Goal: Task Accomplishment & Management: Complete application form

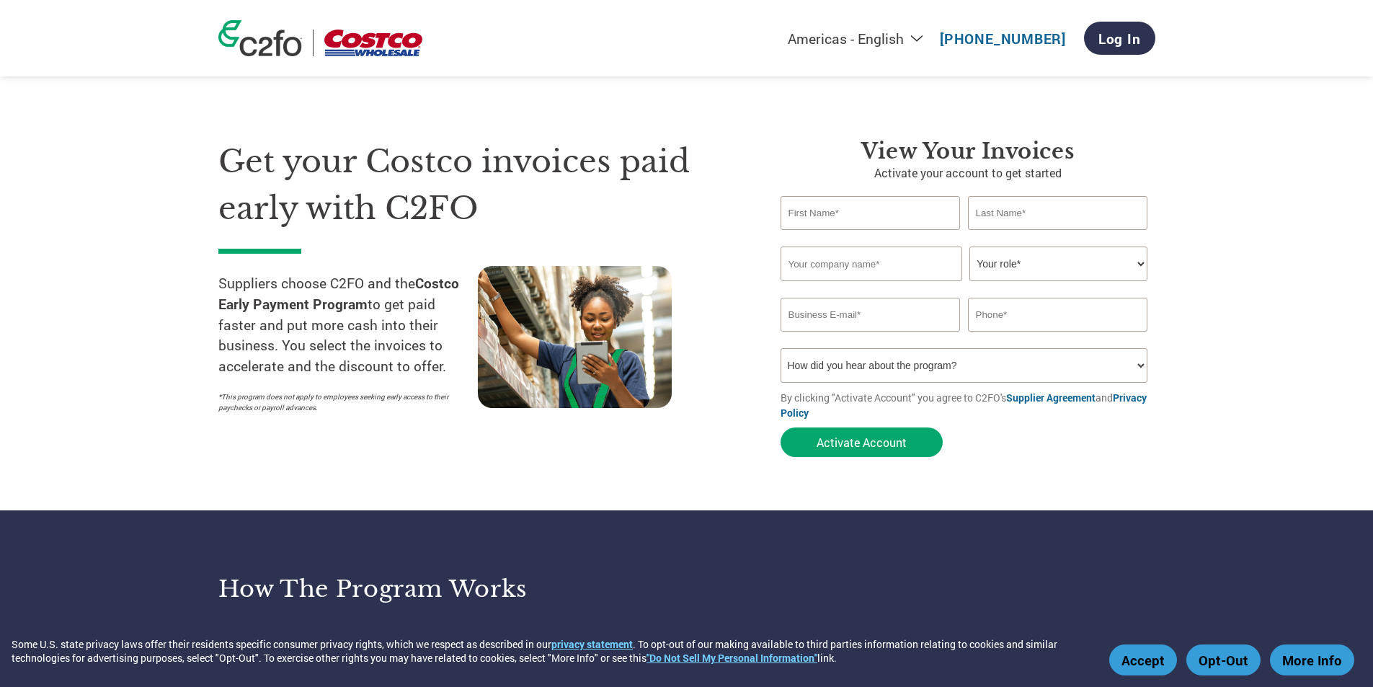
click at [887, 212] on input "text" at bounding box center [871, 213] width 180 height 34
type input "Will"
type input "[PERSON_NAME]"
type input "Naia, Inc."
click at [1116, 256] on select "Your role* CFO Controller Credit Manager Finance Director Treasurer CEO Preside…" at bounding box center [1059, 264] width 178 height 35
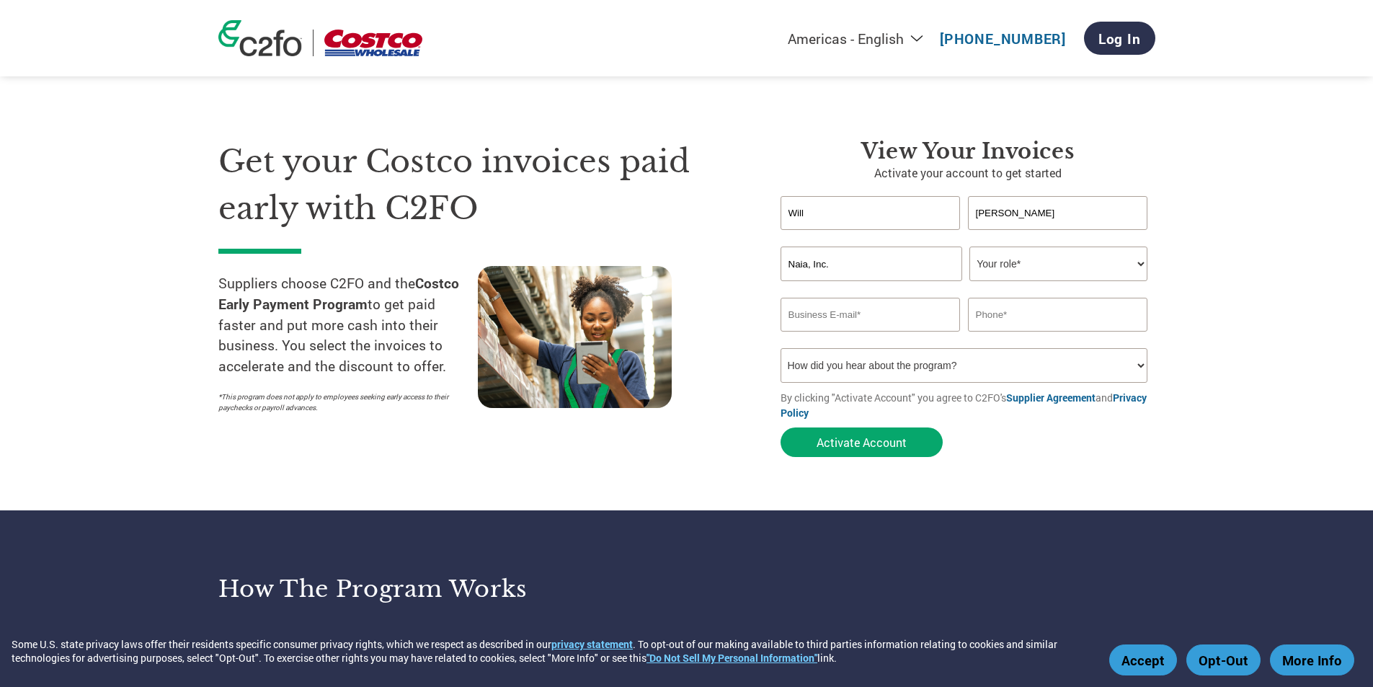
select select "ACCOUNTING"
click at [970, 247] on select "Your role* CFO Controller Credit Manager Finance Director Treasurer CEO Preside…" at bounding box center [1059, 264] width 178 height 35
click at [881, 322] on input "email" at bounding box center [871, 315] width 180 height 34
paste input "[EMAIL_ADDRESS][DOMAIN_NAME]"
type input "[EMAIL_ADDRESS][DOMAIN_NAME]"
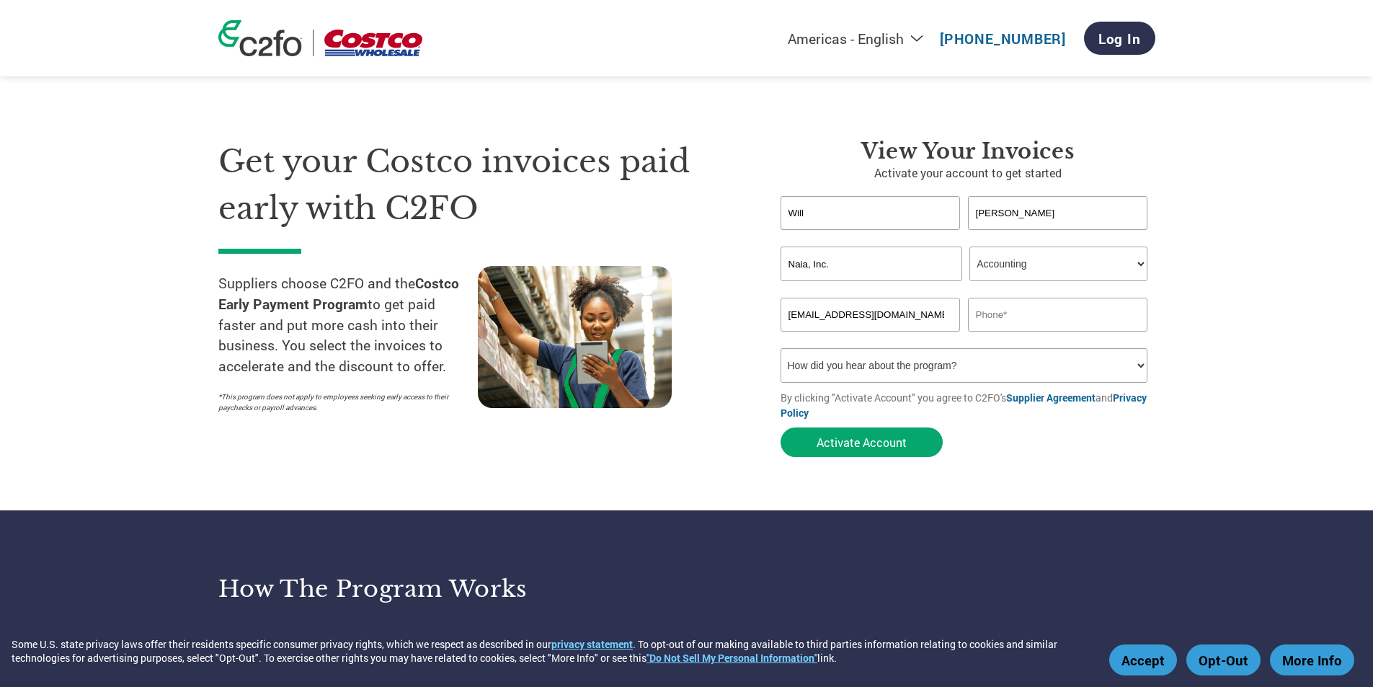
click at [1044, 309] on input "text" at bounding box center [1058, 315] width 180 height 34
click at [1014, 316] on input "510-7242479" at bounding box center [1058, 315] width 180 height 34
type input "[PHONE_NUMBER]"
click at [873, 354] on select "How did you hear about the program? Received a letter Email Social Media Online…" at bounding box center [965, 365] width 368 height 35
select select "Online Search"
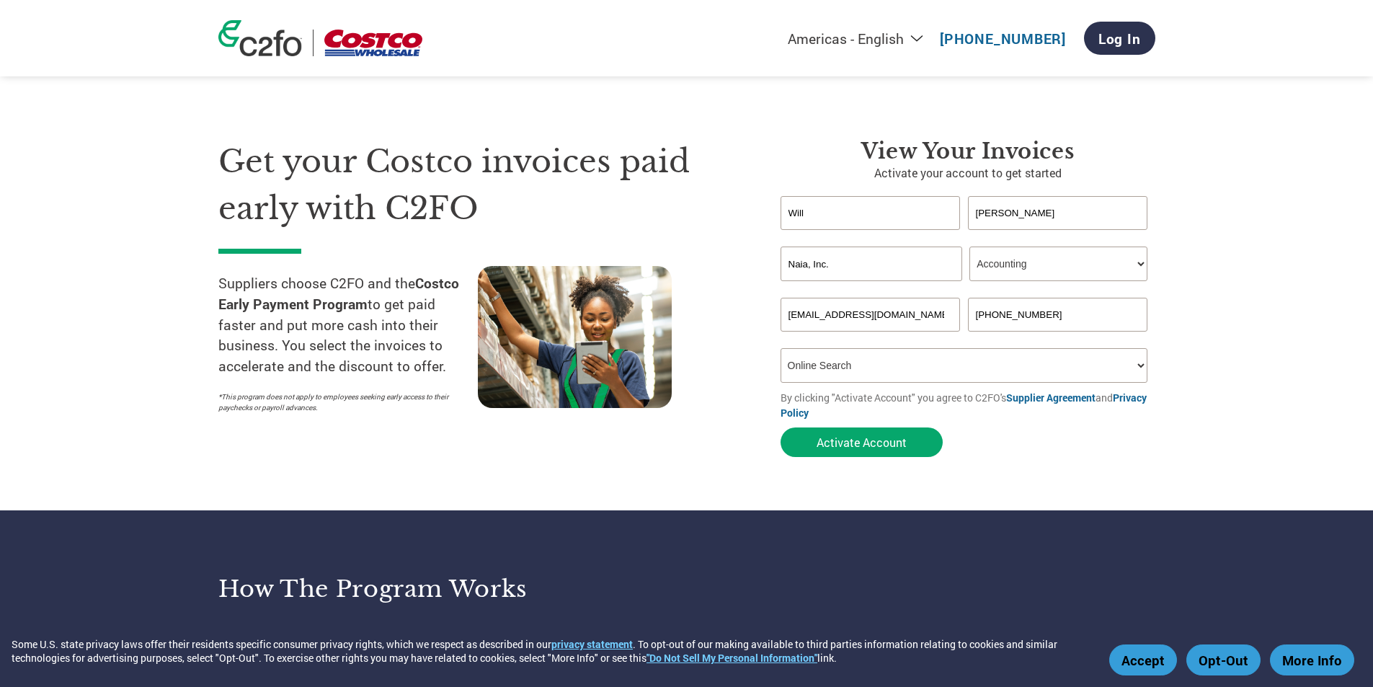
click at [781, 348] on select "How did you hear about the program? Received a letter Email Social Media Online…" at bounding box center [965, 365] width 368 height 35
click at [895, 362] on select "How did you hear about the program? Received a letter Email Social Media Online…" at bounding box center [965, 365] width 368 height 35
click at [781, 348] on select "How did you hear about the program? Received a letter Email Social Media Online…" at bounding box center [965, 365] width 368 height 35
click at [864, 438] on button "Activate Account" at bounding box center [862, 443] width 162 height 30
